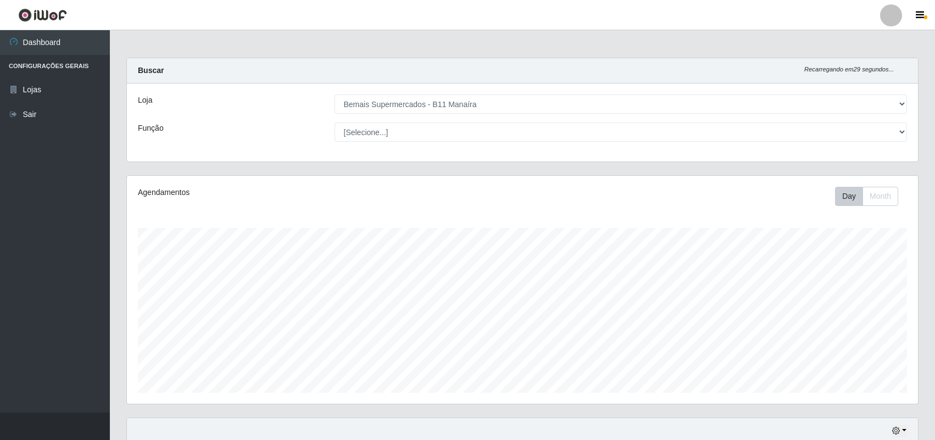
select select "409"
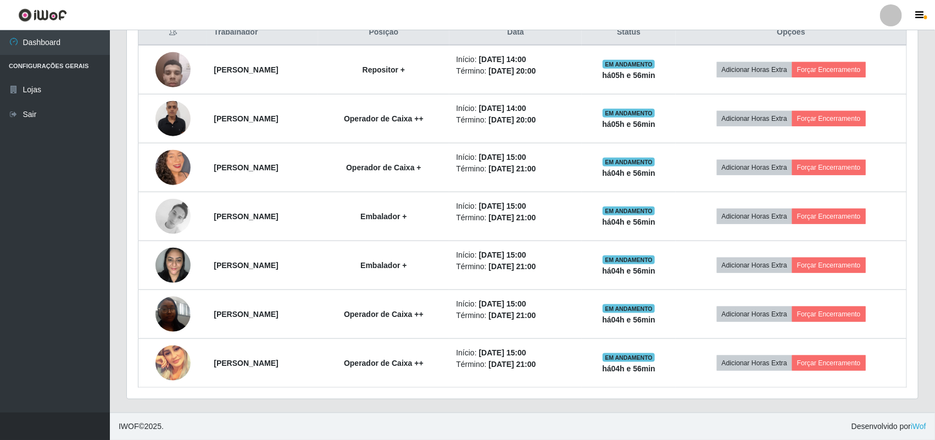
scroll to position [228, 791]
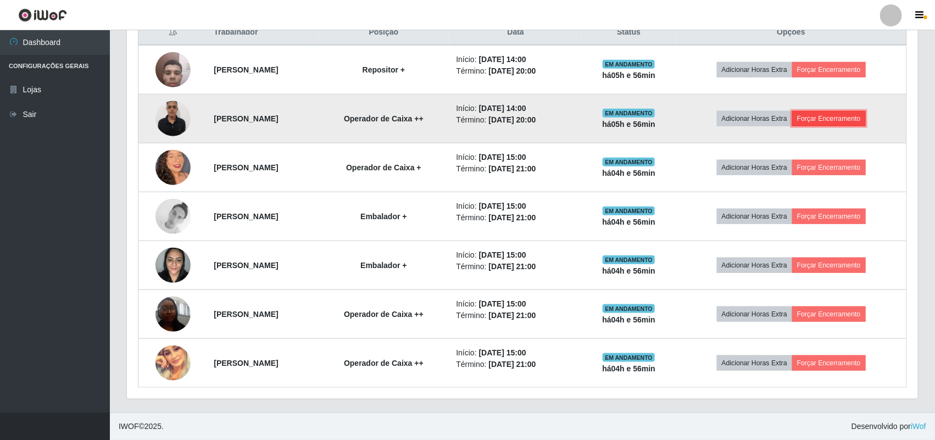
click at [833, 115] on button "Forçar Encerramento" at bounding box center [829, 118] width 74 height 15
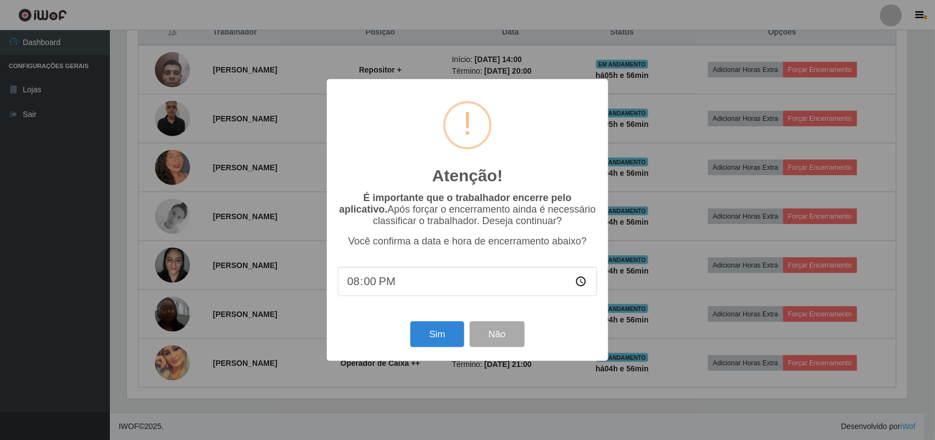
scroll to position [228, 783]
click at [433, 334] on button "Sim" at bounding box center [438, 334] width 53 height 26
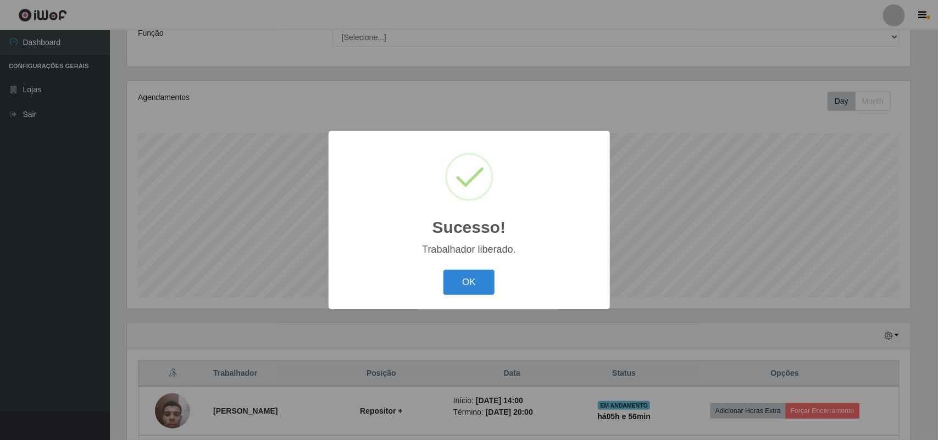
drag, startPoint x: 478, startPoint y: 286, endPoint x: 462, endPoint y: 284, distance: 16.1
click at [478, 286] on button "OK" at bounding box center [468, 283] width 51 height 26
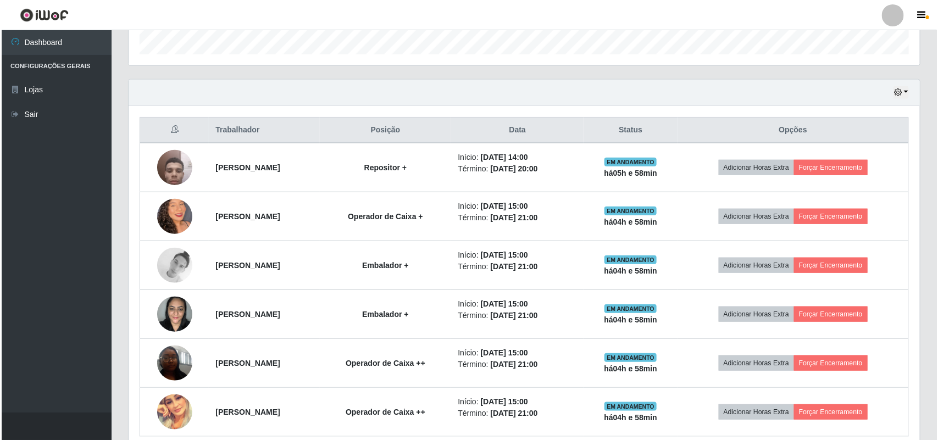
scroll to position [370, 0]
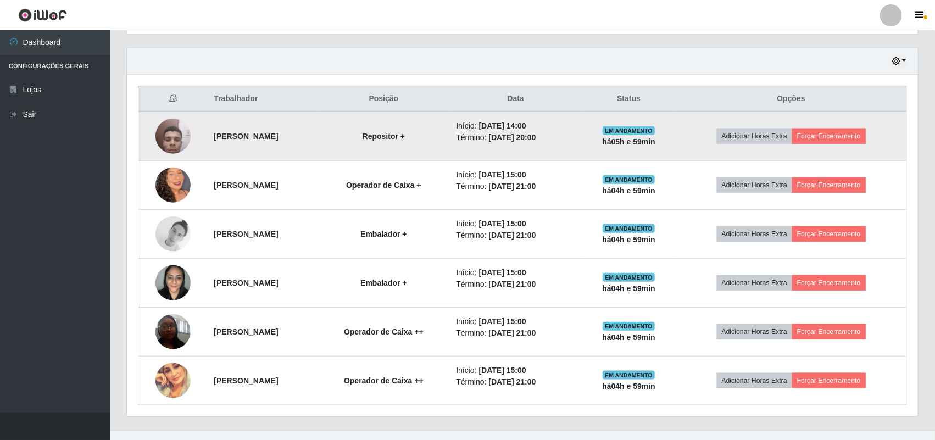
click at [165, 132] on img at bounding box center [172, 136] width 35 height 47
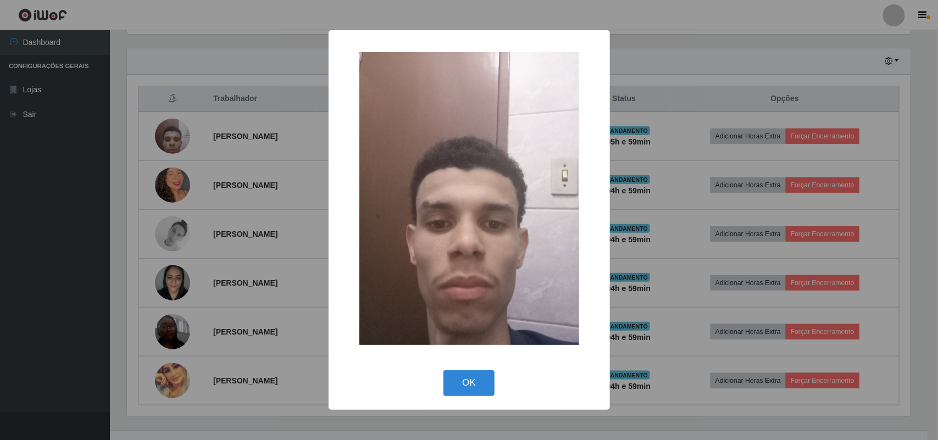
click at [108, 236] on div "× OK Cancel" at bounding box center [469, 220] width 938 height 440
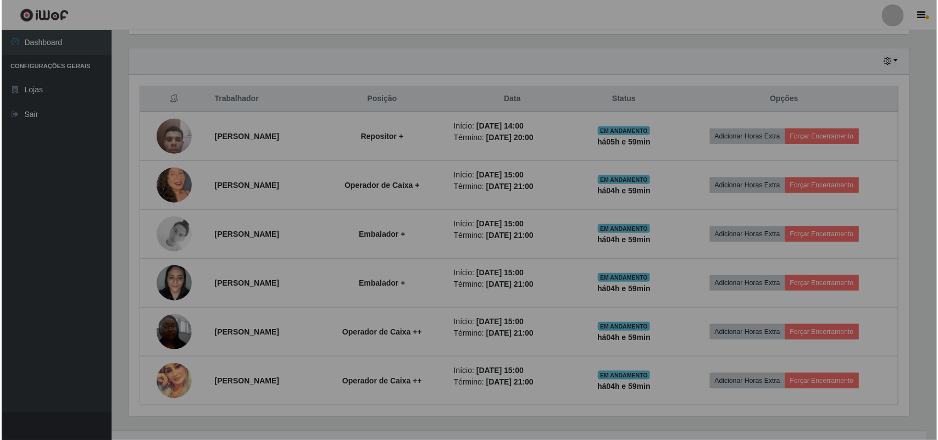
scroll to position [228, 791]
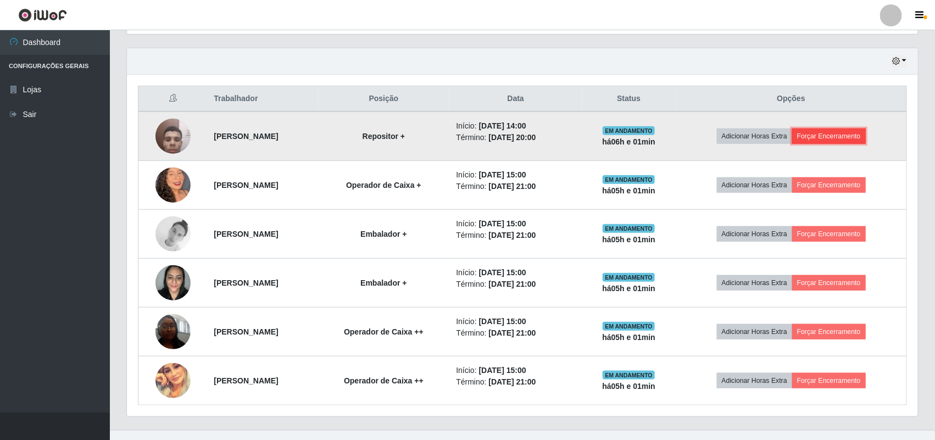
click at [828, 138] on button "Forçar Encerramento" at bounding box center [829, 136] width 74 height 15
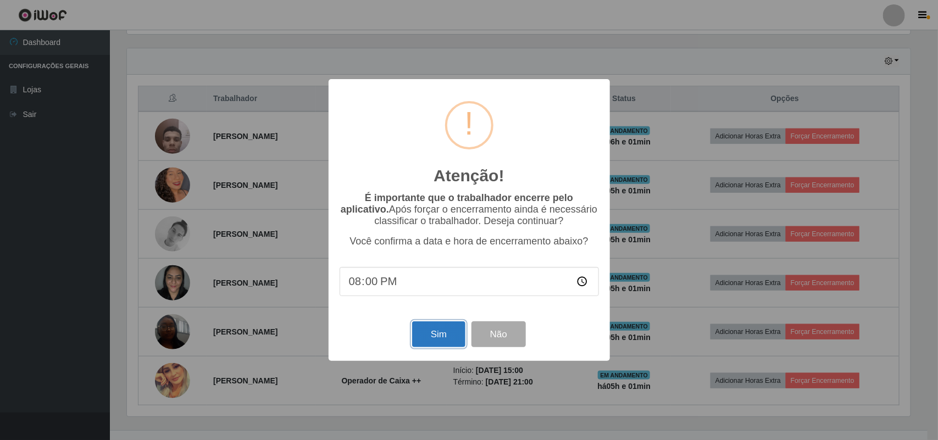
click at [443, 341] on button "Sim" at bounding box center [438, 334] width 53 height 26
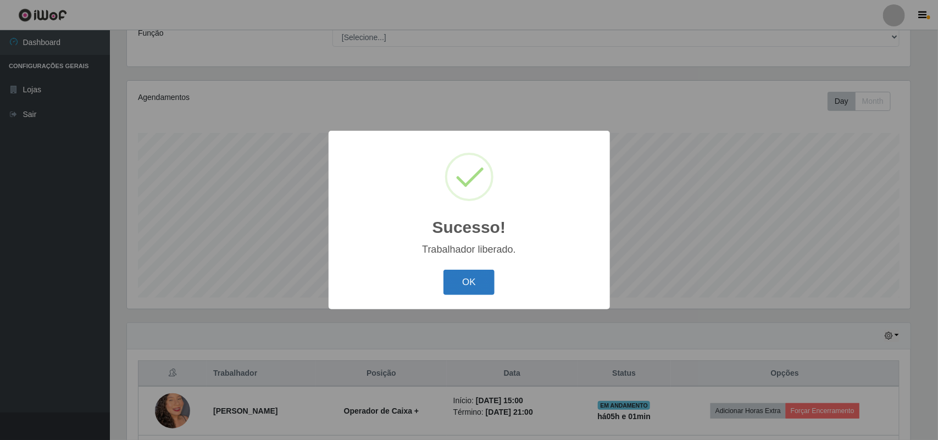
click at [473, 276] on button "OK" at bounding box center [468, 283] width 51 height 26
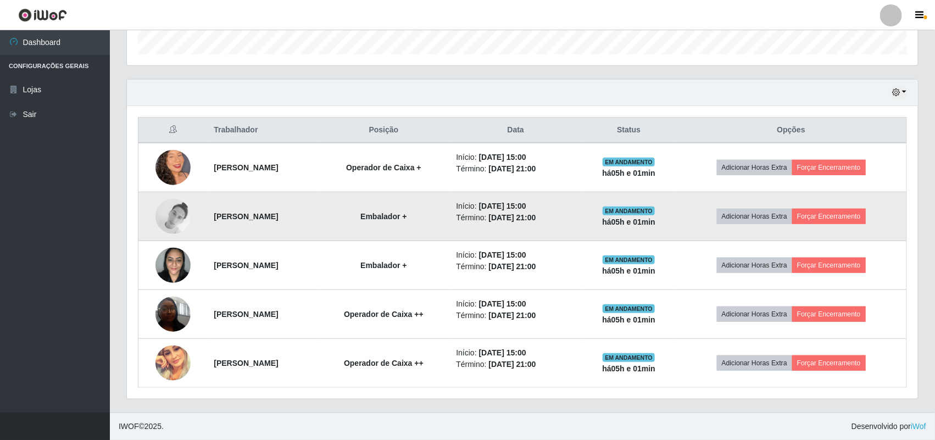
scroll to position [339, 0]
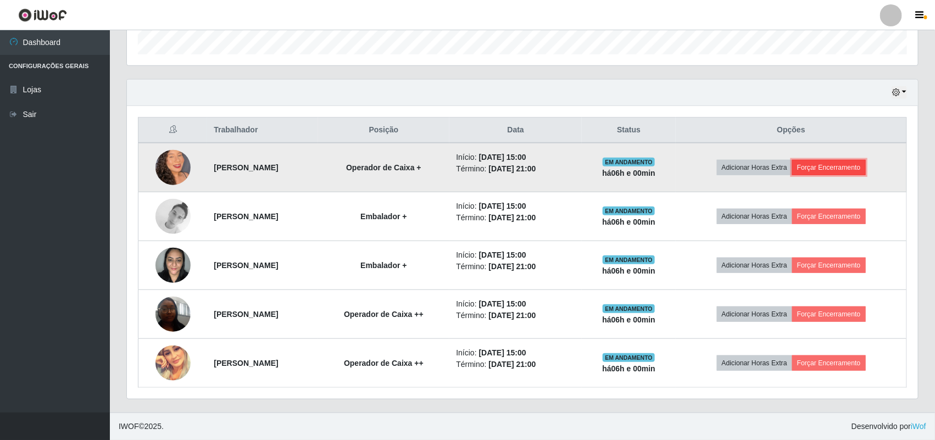
click at [829, 172] on button "Forçar Encerramento" at bounding box center [829, 167] width 74 height 15
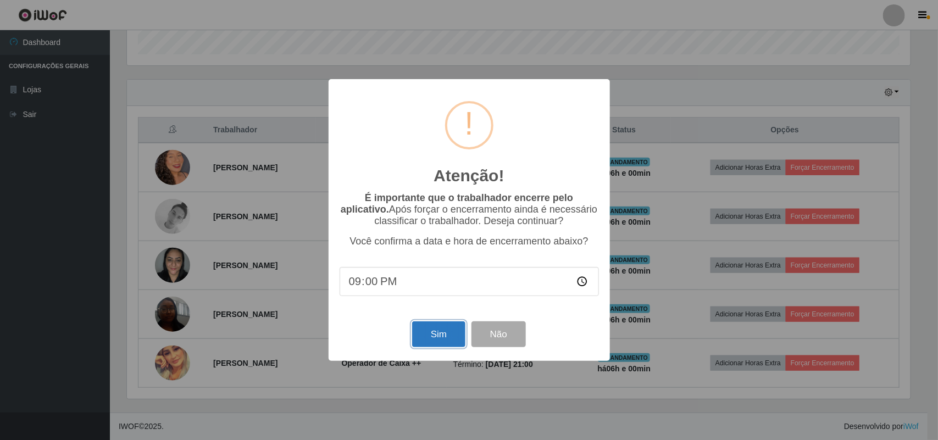
click at [443, 344] on button "Sim" at bounding box center [438, 334] width 53 height 26
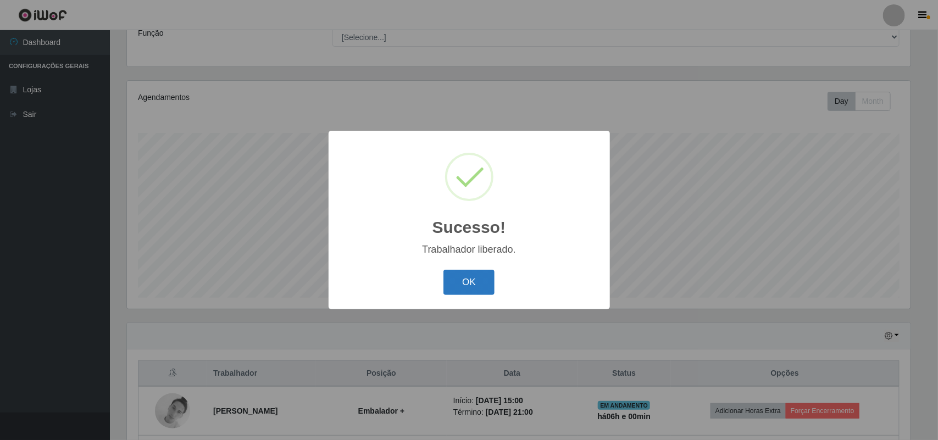
click at [482, 283] on button "OK" at bounding box center [468, 283] width 51 height 26
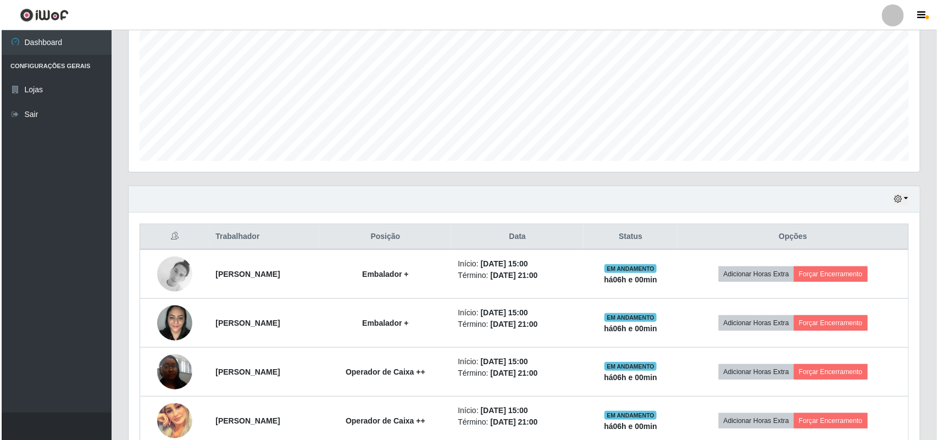
scroll to position [232, 0]
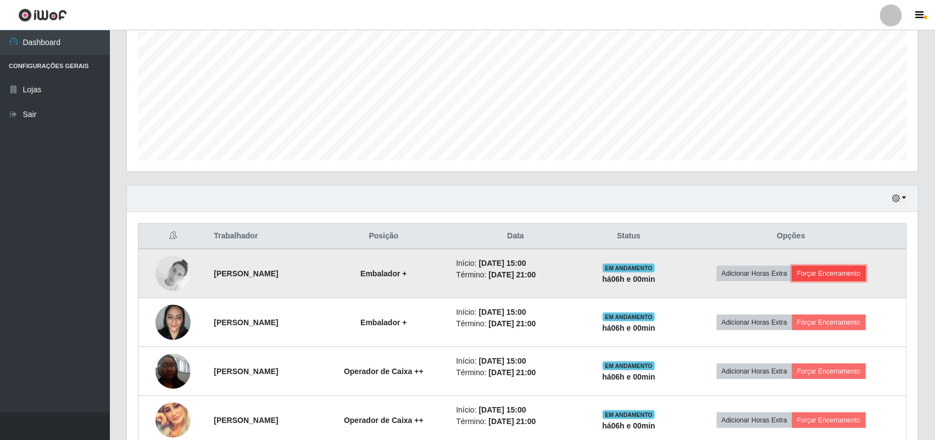
click at [836, 278] on button "Forçar Encerramento" at bounding box center [829, 273] width 74 height 15
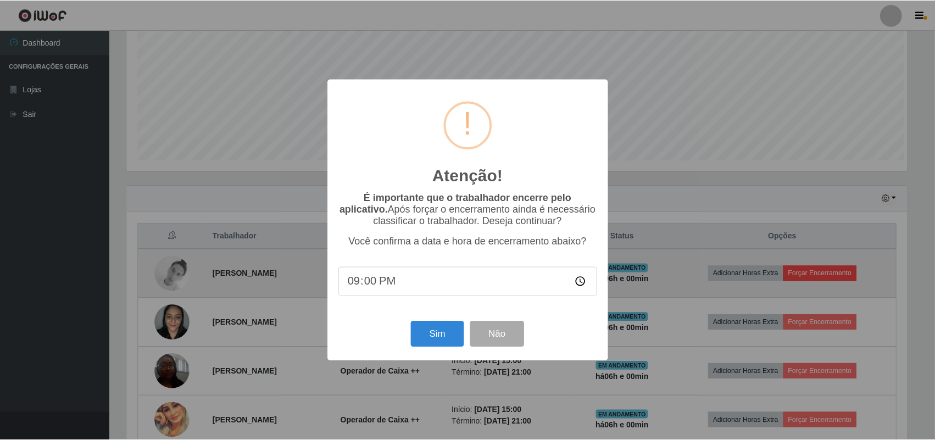
scroll to position [228, 783]
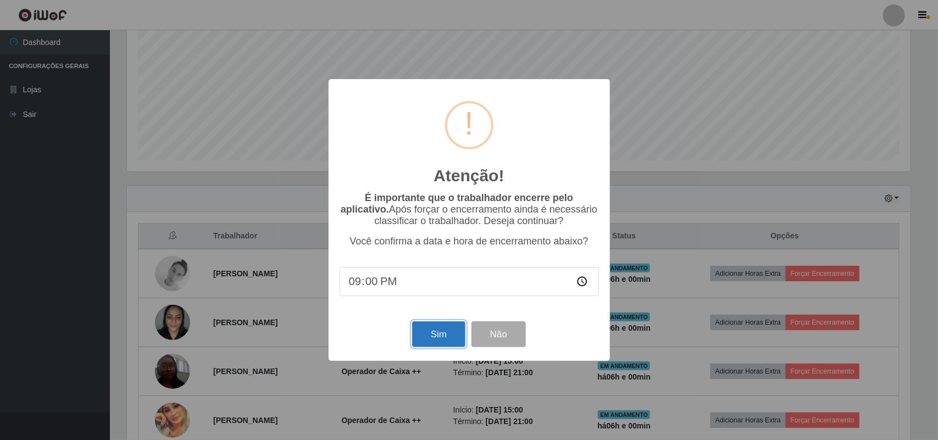
click at [451, 341] on button "Sim" at bounding box center [438, 334] width 53 height 26
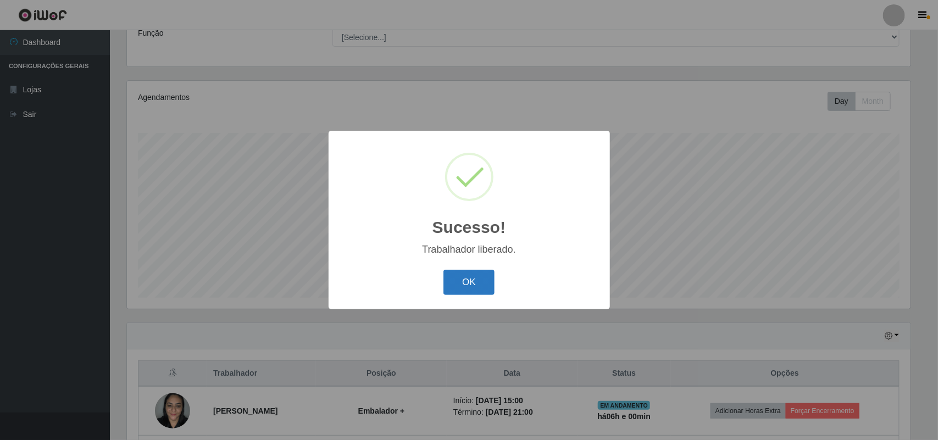
click at [467, 284] on button "OK" at bounding box center [468, 283] width 51 height 26
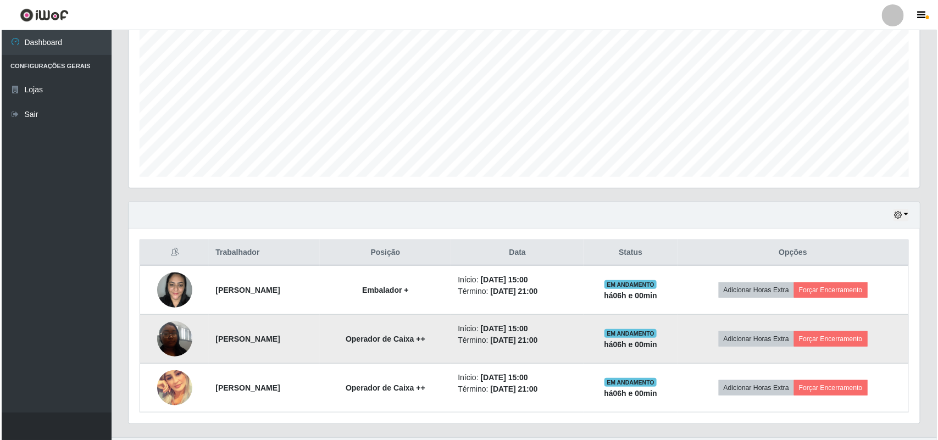
scroll to position [242, 0]
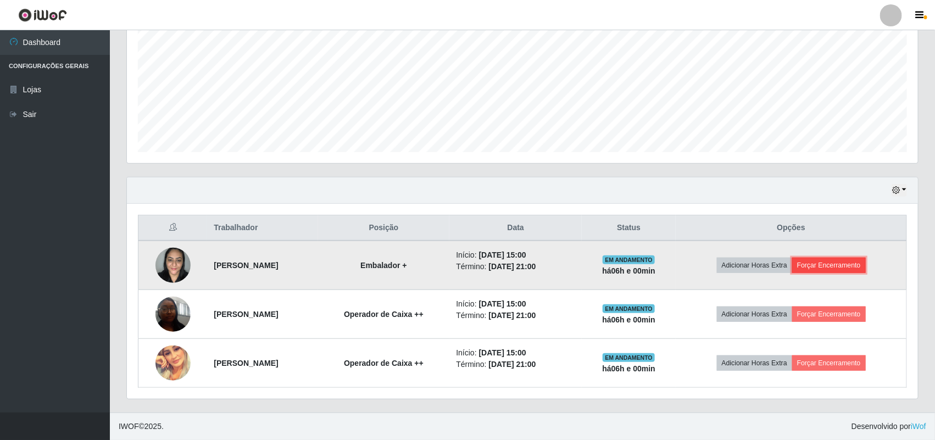
click at [858, 265] on button "Forçar Encerramento" at bounding box center [829, 265] width 74 height 15
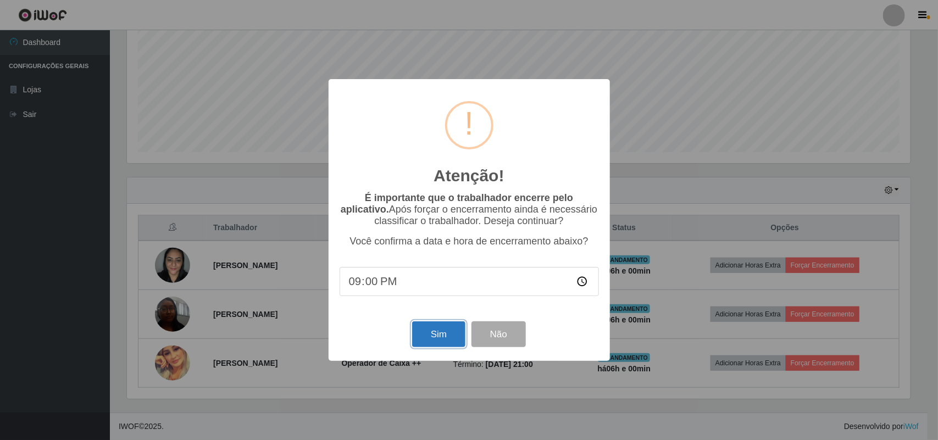
click at [445, 333] on button "Sim" at bounding box center [438, 334] width 53 height 26
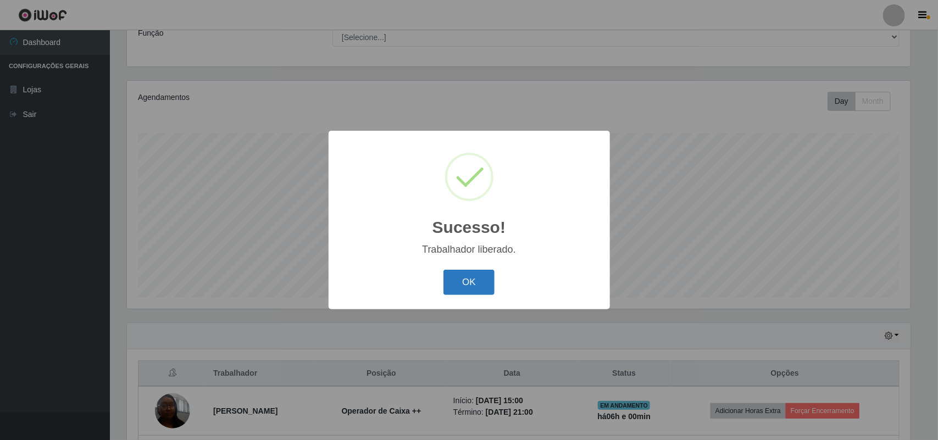
click at [472, 286] on button "OK" at bounding box center [468, 283] width 51 height 26
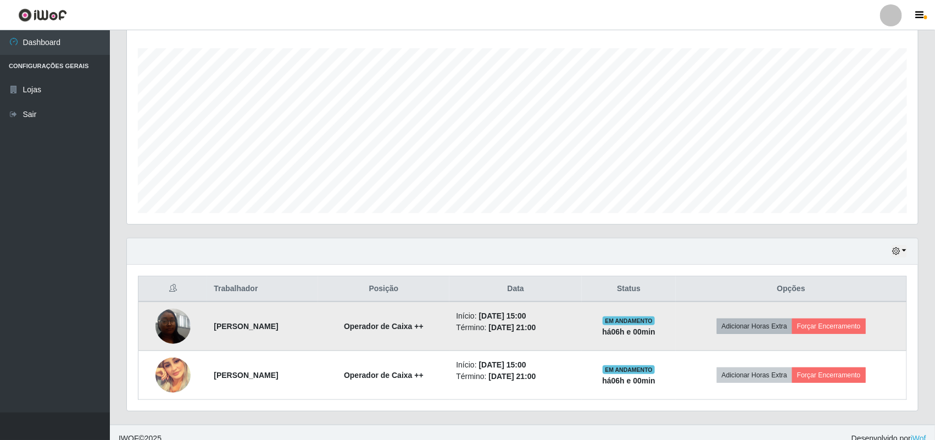
scroll to position [193, 0]
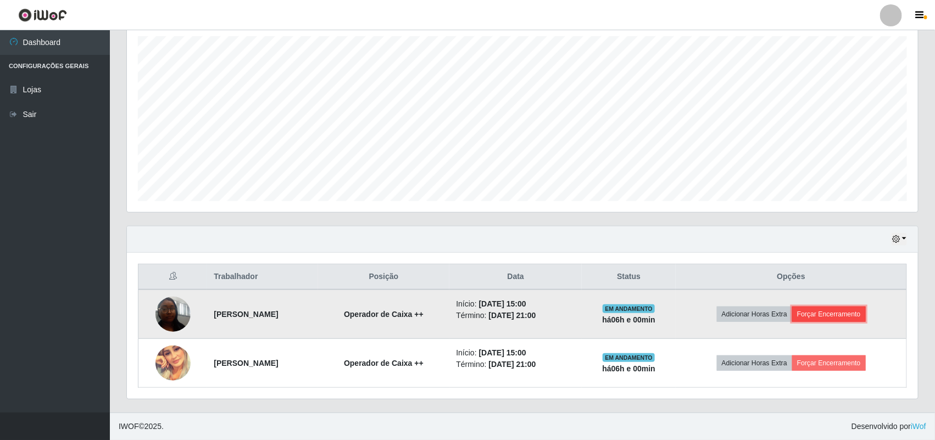
click at [838, 314] on button "Forçar Encerramento" at bounding box center [829, 313] width 74 height 15
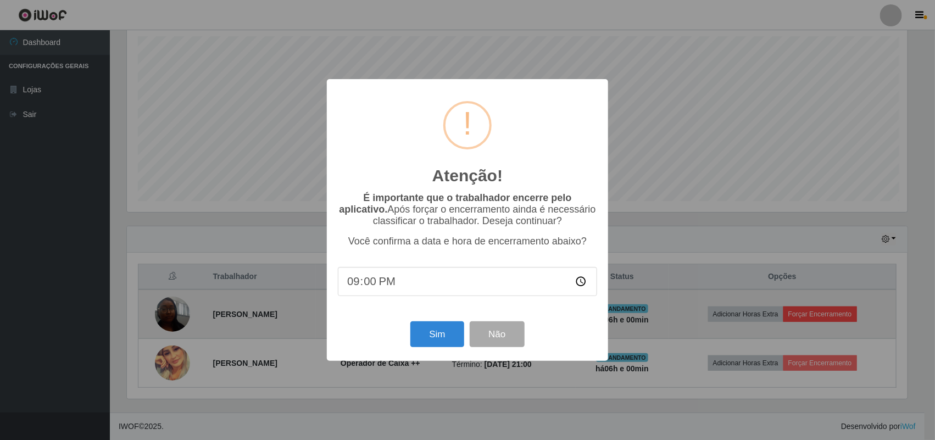
scroll to position [0, 0]
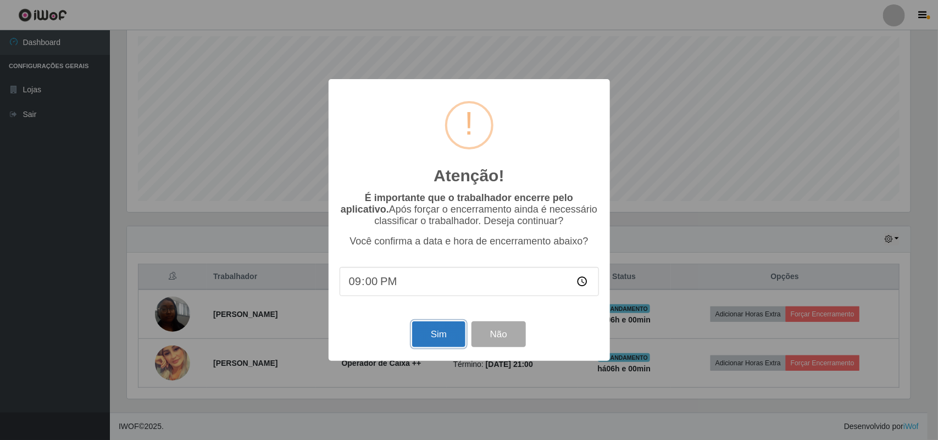
click at [435, 330] on button "Sim" at bounding box center [438, 334] width 53 height 26
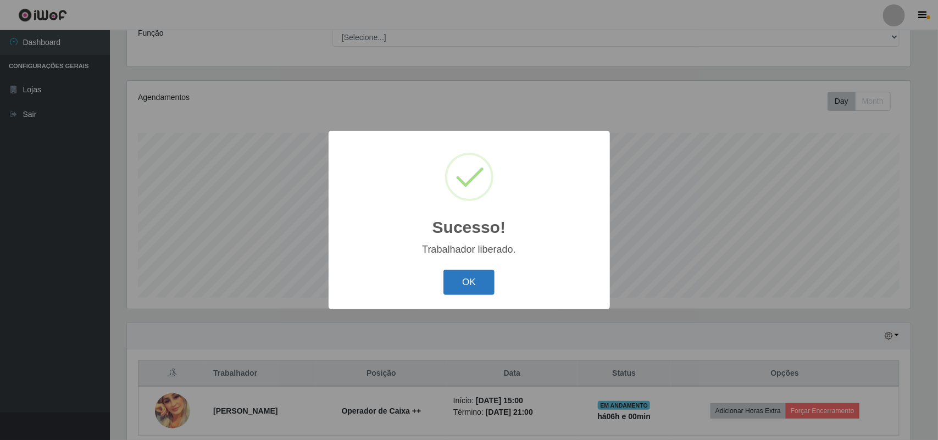
click at [483, 279] on button "OK" at bounding box center [468, 283] width 51 height 26
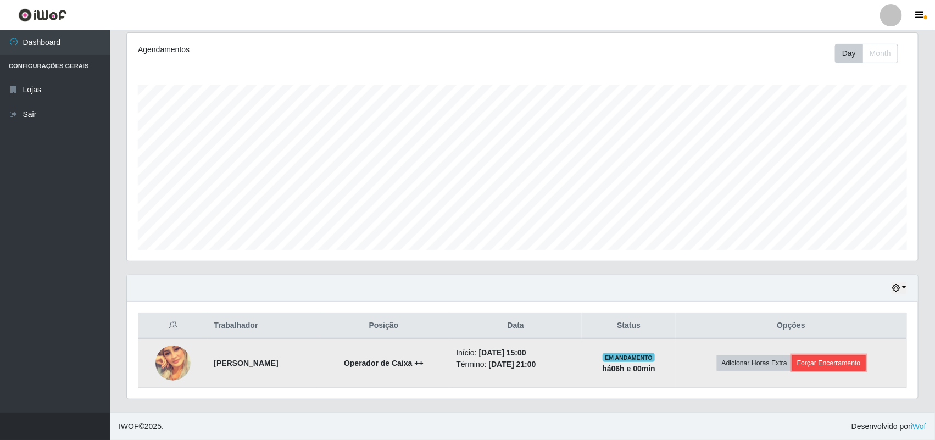
click at [861, 365] on button "Forçar Encerramento" at bounding box center [829, 362] width 74 height 15
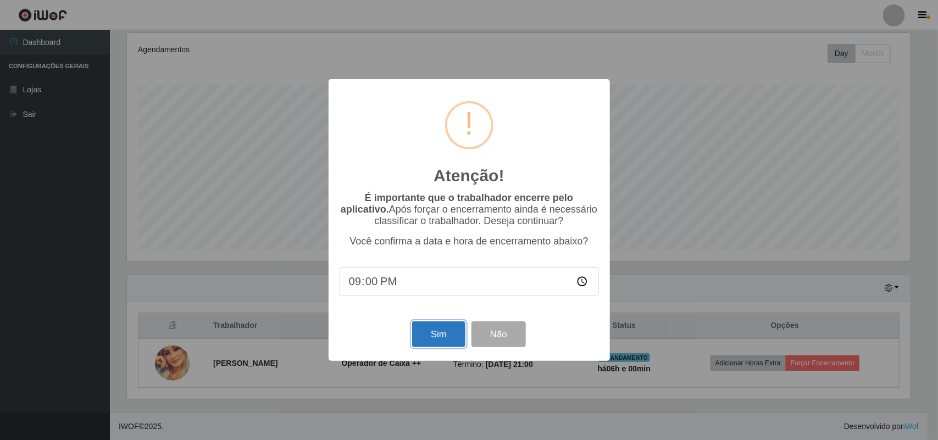
click at [451, 337] on button "Sim" at bounding box center [438, 334] width 53 height 26
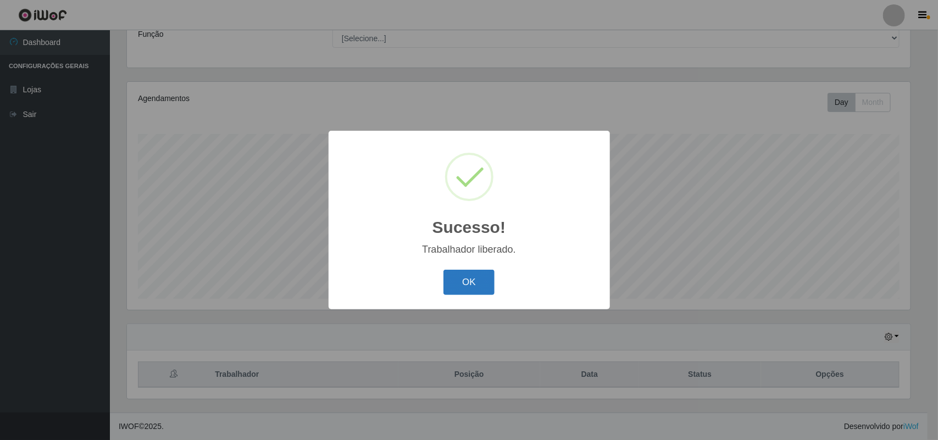
click at [474, 275] on button "OK" at bounding box center [468, 283] width 51 height 26
